Goal: Check status: Check status

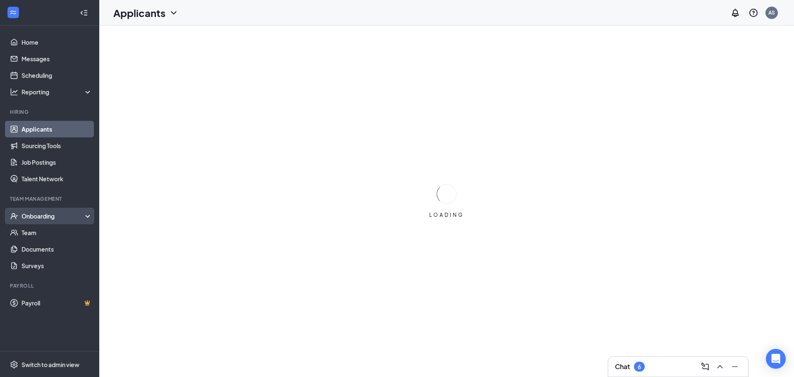
click at [52, 216] on div "Onboarding" at bounding box center [54, 216] width 64 height 8
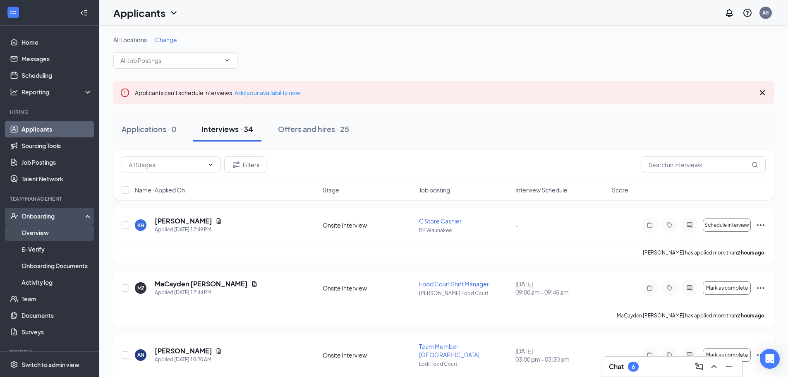
click at [48, 230] on link "Overview" at bounding box center [57, 232] width 71 height 17
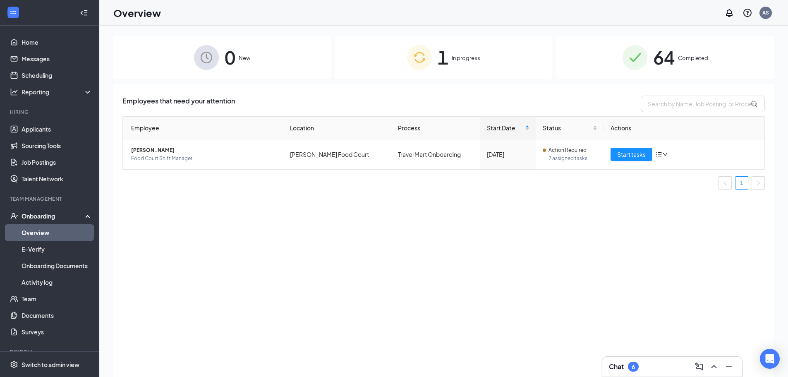
click at [479, 58] on span "In progress" at bounding box center [466, 58] width 29 height 8
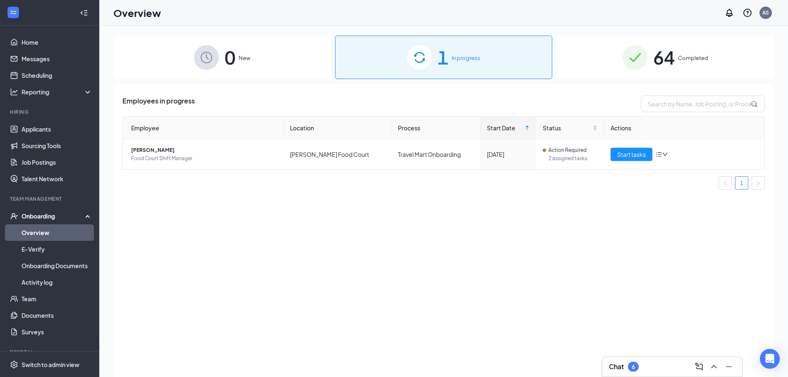
click at [686, 53] on div "64 Completed" at bounding box center [665, 57] width 218 height 43
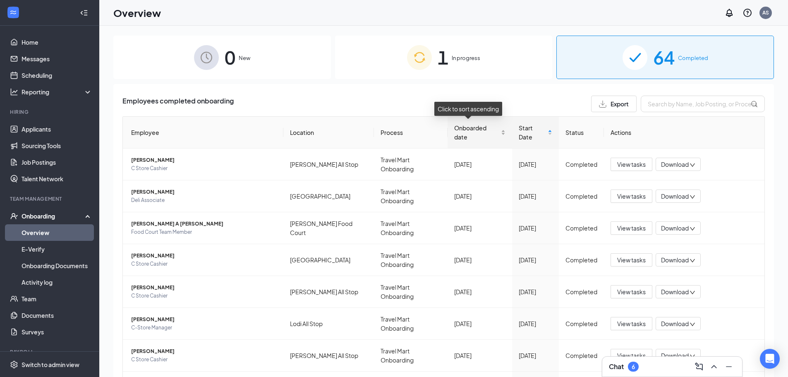
click at [457, 125] on span "Onboarded date" at bounding box center [476, 132] width 45 height 18
click at [457, 127] on span "Onboarded date" at bounding box center [476, 132] width 45 height 18
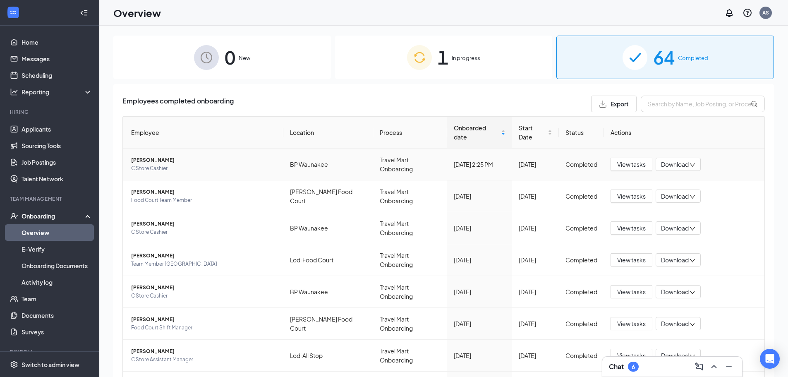
click at [159, 164] on span "C Store Cashier" at bounding box center [204, 168] width 146 height 8
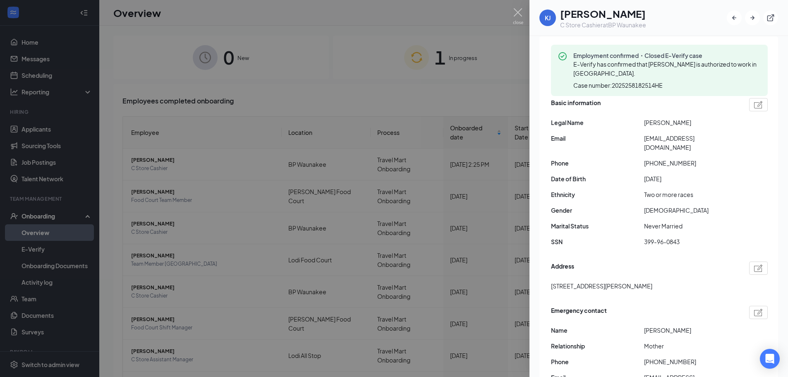
scroll to position [83, 0]
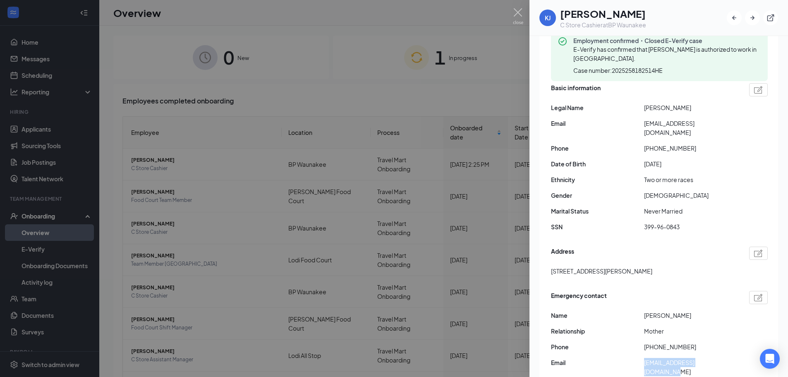
drag, startPoint x: 726, startPoint y: 355, endPoint x: 644, endPoint y: 355, distance: 81.5
click at [644, 358] on span "[EMAIL_ADDRESS][DOMAIN_NAME]" at bounding box center [690, 367] width 93 height 18
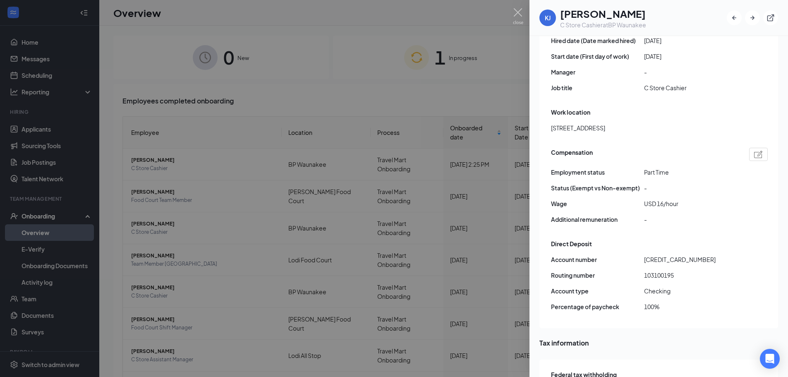
scroll to position [538, 0]
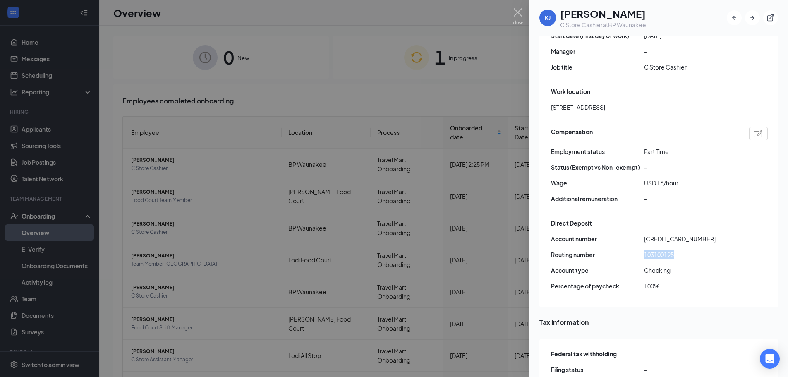
drag, startPoint x: 676, startPoint y: 236, endPoint x: 642, endPoint y: 234, distance: 34.0
click at [642, 250] on div "Routing number [US_BANK_ROUTING_MICR]" at bounding box center [659, 254] width 217 height 9
copy div "103100195"
drag, startPoint x: 685, startPoint y: 220, endPoint x: 646, endPoint y: 220, distance: 39.3
click at [646, 234] on span "[CREDIT_CARD_NUMBER]" at bounding box center [690, 238] width 93 height 9
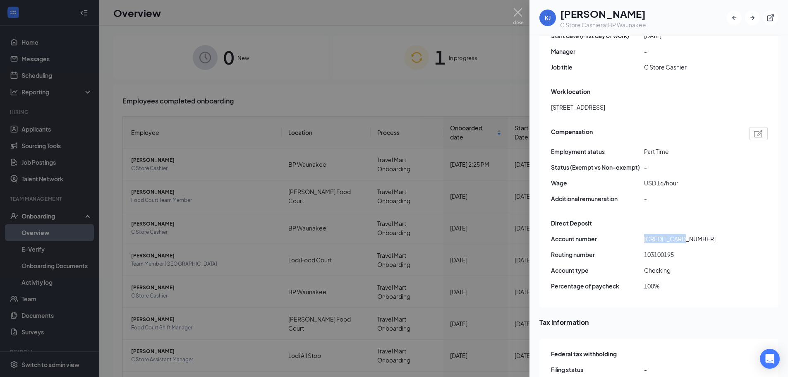
copy span "[CREDIT_CARD_NUMBER]"
click at [517, 15] on img at bounding box center [518, 16] width 10 height 16
